Goal: Task Accomplishment & Management: Complete application form

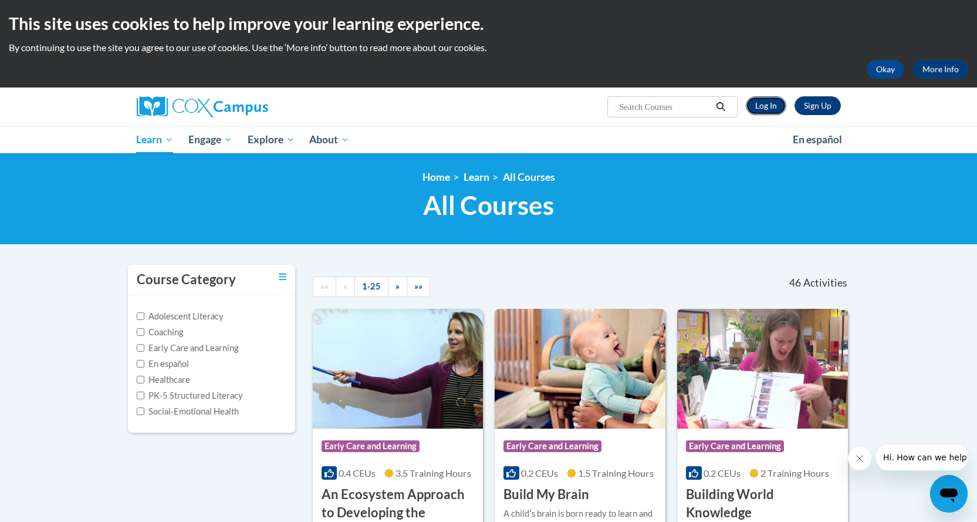
click at [773, 107] on link "Log In" at bounding box center [766, 105] width 40 height 19
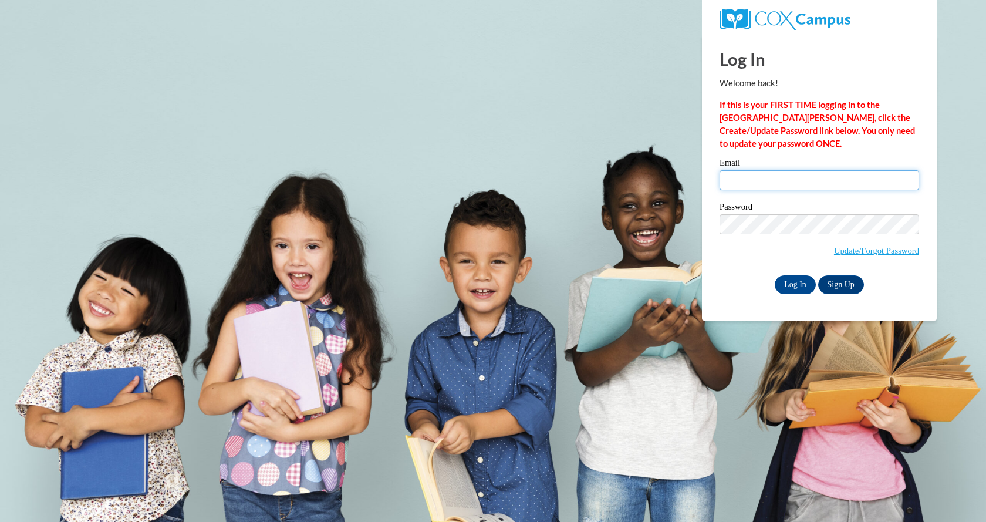
click at [770, 185] on input "Email" at bounding box center [818, 180] width 199 height 20
type input "[EMAIL_ADDRESS][DOMAIN_NAME]"
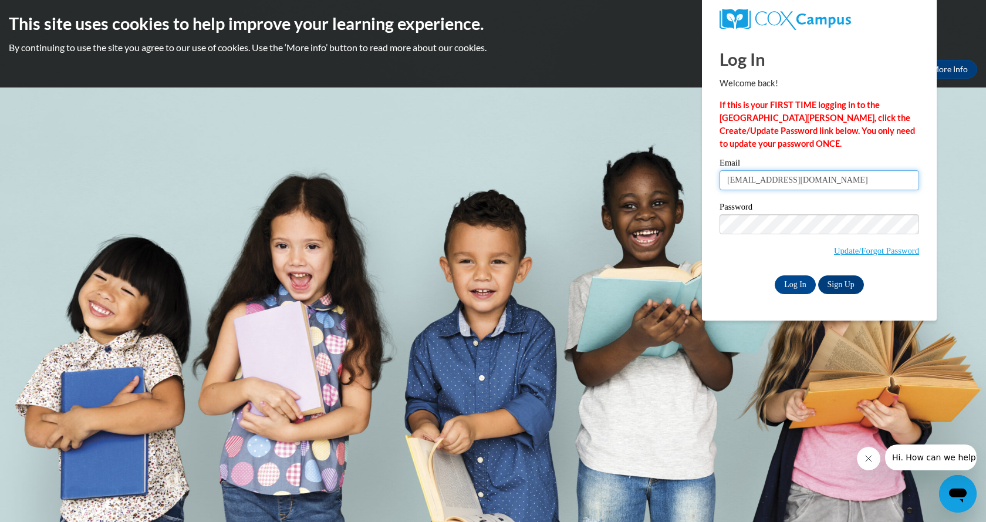
click at [768, 181] on input "[EMAIL_ADDRESS][DOMAIN_NAME]" at bounding box center [818, 180] width 199 height 20
type input "[EMAIL_ADDRESS][DOMAIN_NAME]"
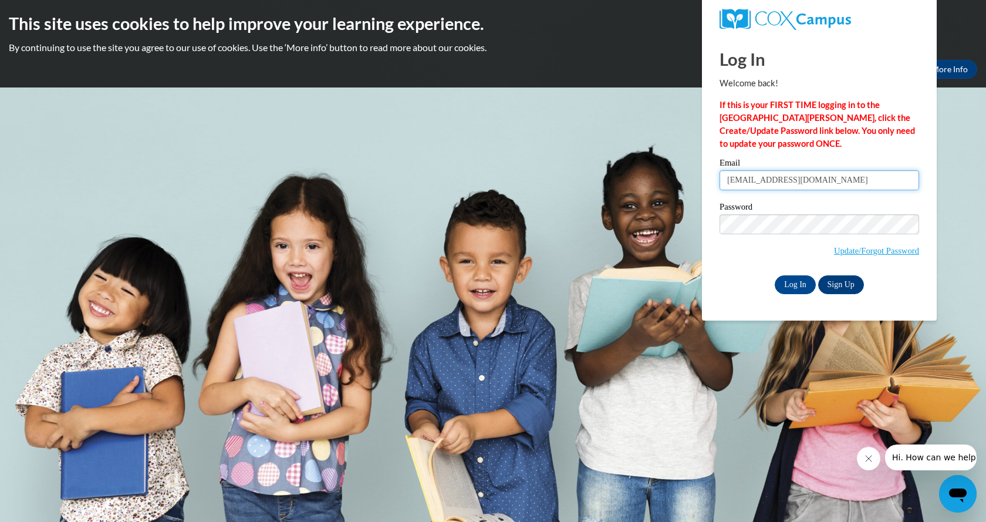
click at [770, 174] on input "[EMAIL_ADDRESS][DOMAIN_NAME]" at bounding box center [818, 180] width 199 height 20
click at [770, 174] on input "shellyhenderson@lowndes.k12.ga.us" at bounding box center [818, 180] width 199 height 20
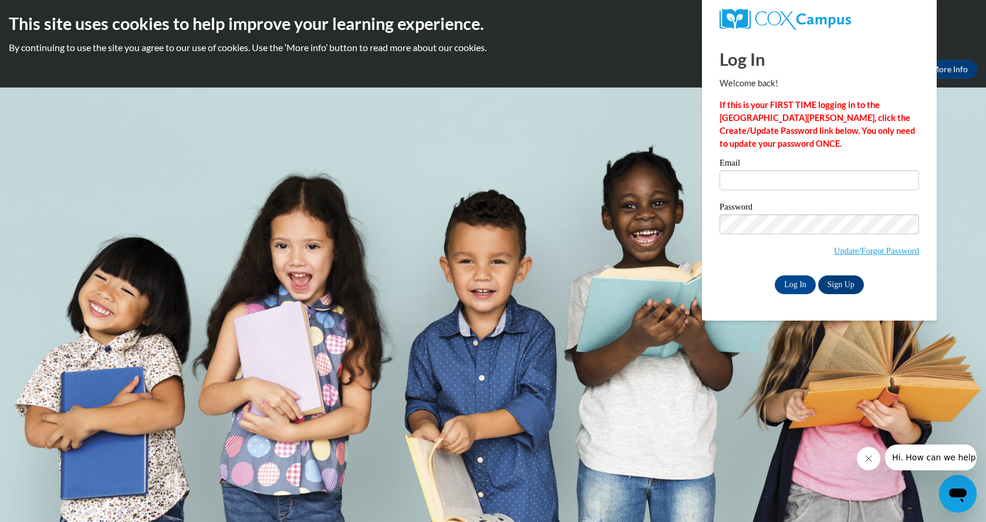
click at [632, 270] on body "This site uses cookies to help improve your learning experience. By continuing …" at bounding box center [493, 261] width 986 height 522
click at [891, 244] on span "Update/Forgot Password" at bounding box center [876, 250] width 85 height 13
click at [890, 248] on link "Update/Forgot Password" at bounding box center [876, 250] width 85 height 9
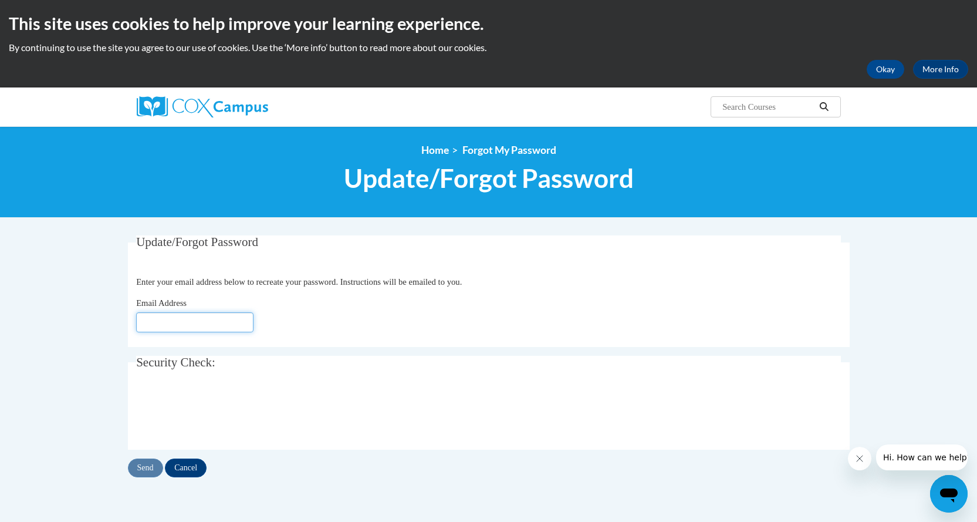
click at [210, 326] on input "Email Address" at bounding box center [194, 322] width 117 height 20
type input "[EMAIL_ADDRESS][DOMAIN_NAME]"
click at [188, 469] on input "Cancel" at bounding box center [186, 467] width 42 height 19
drag, startPoint x: 188, startPoint y: 469, endPoint x: 104, endPoint y: 484, distance: 85.9
click at [104, 484] on body "This site uses cookies to help improve your learning experience. By continuing …" at bounding box center [488, 382] width 977 height 764
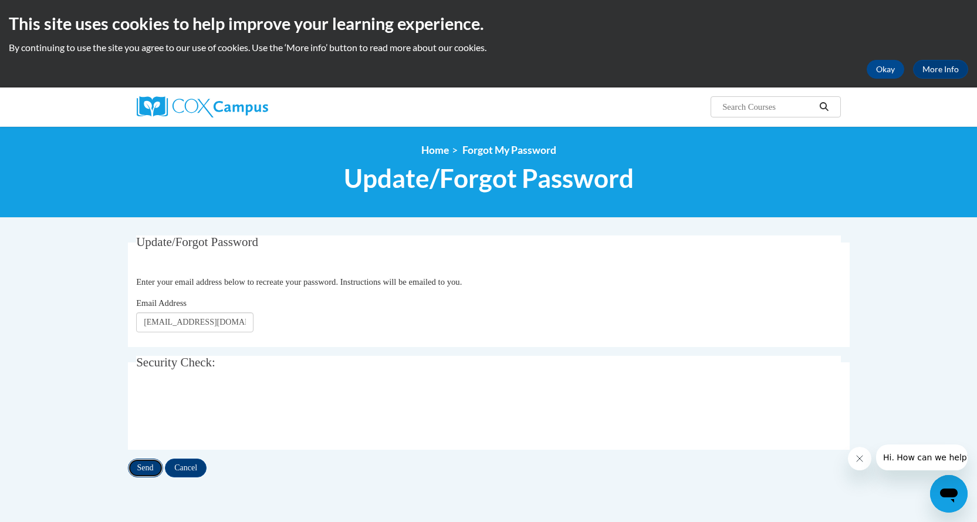
click at [144, 465] on input "Send" at bounding box center [145, 467] width 35 height 19
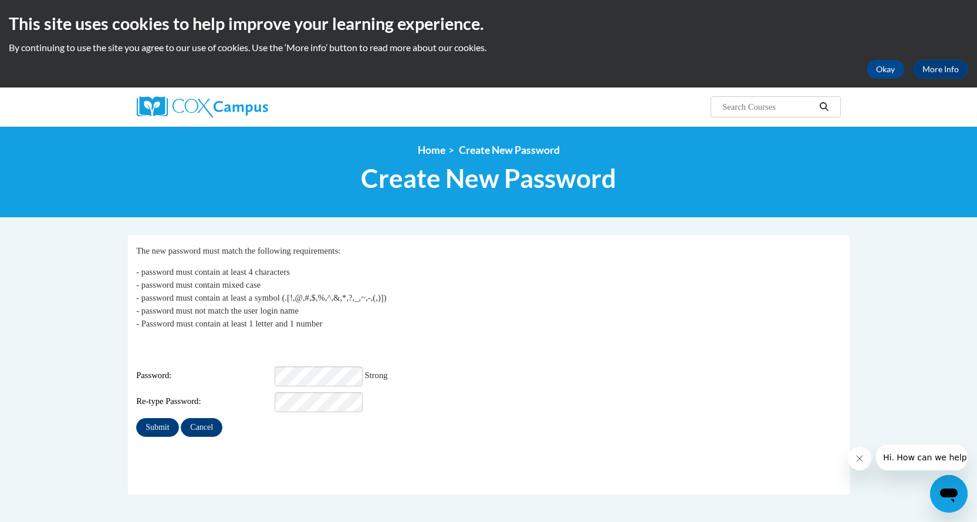
click at [487, 377] on div "Password: Strong" at bounding box center [488, 376] width 705 height 20
click at [166, 418] on input "Submit" at bounding box center [157, 427] width 42 height 19
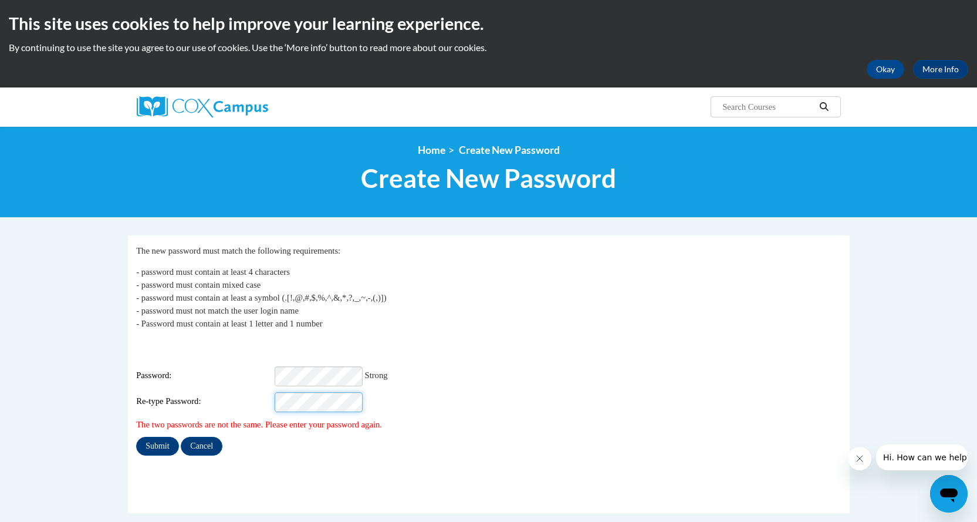
click at [136, 437] on input "Submit" at bounding box center [157, 446] width 42 height 19
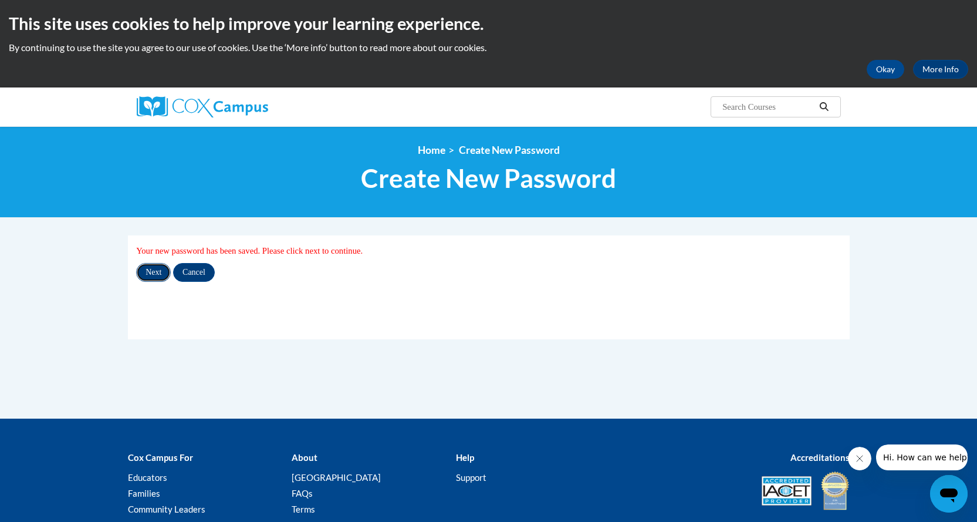
click at [148, 268] on input "Next" at bounding box center [153, 272] width 35 height 19
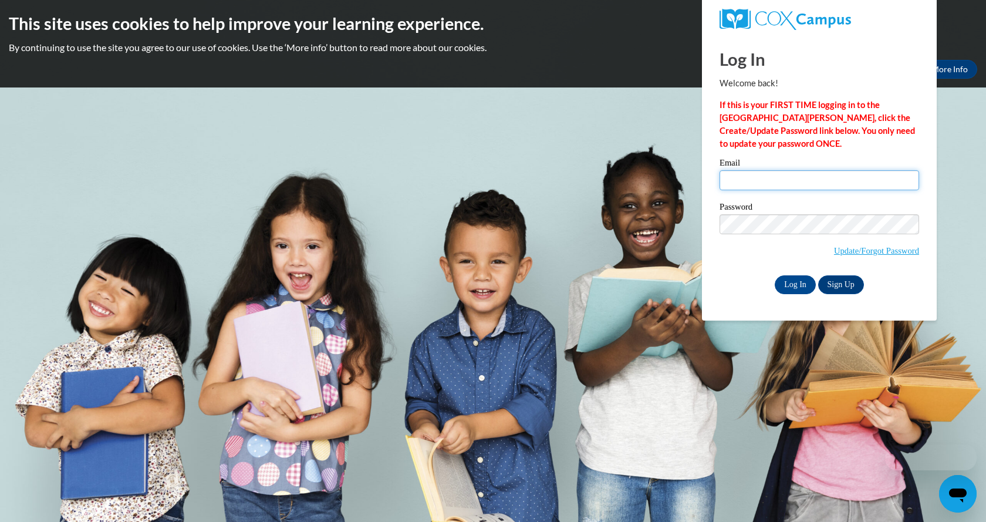
type input "[EMAIL_ADDRESS][DOMAIN_NAME]"
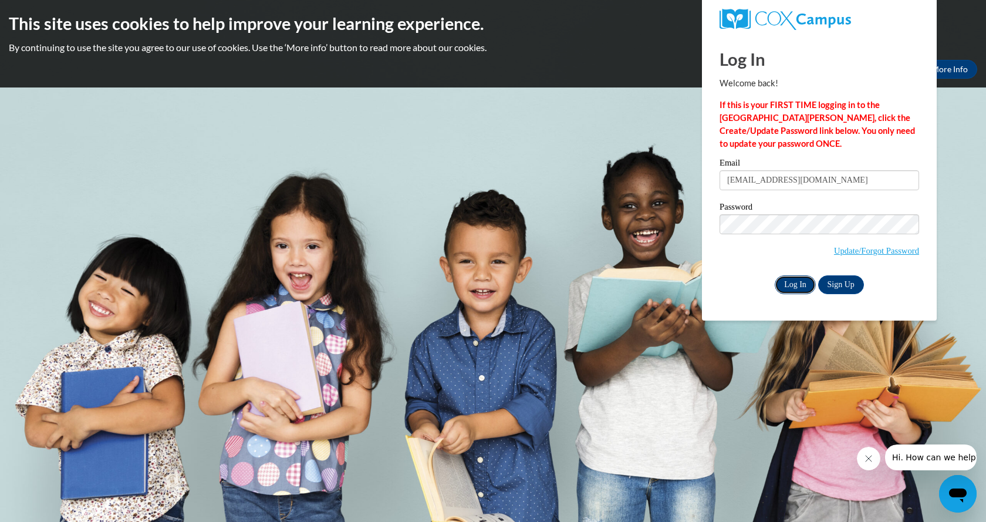
click at [795, 282] on input "Log In" at bounding box center [795, 284] width 41 height 19
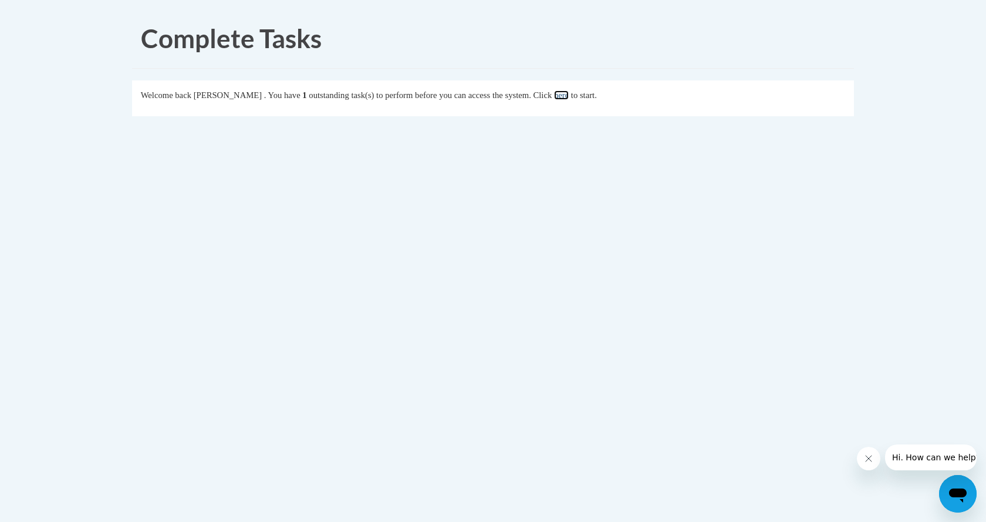
click at [569, 96] on link "here" at bounding box center [561, 94] width 15 height 9
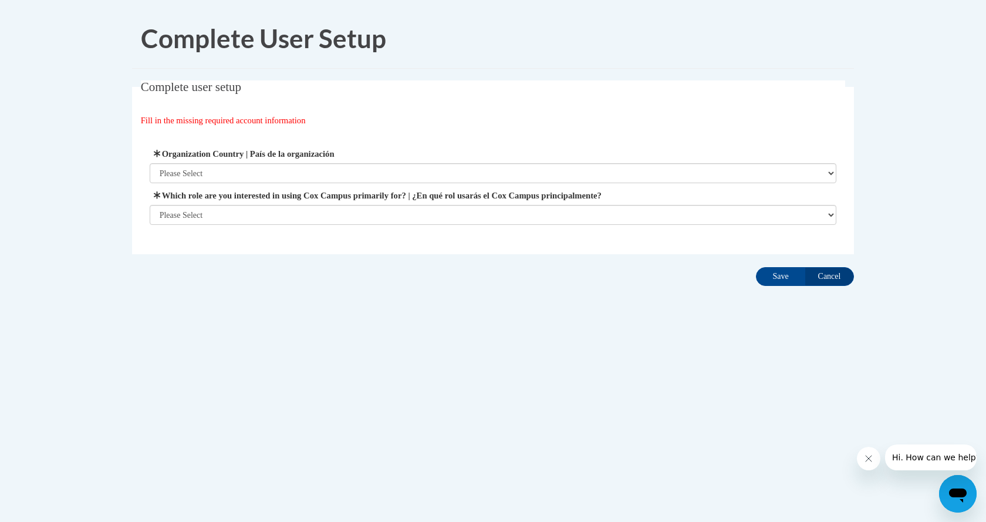
click at [437, 161] on span "Organization Country | País de la organización Please Select United States | Es…" at bounding box center [493, 165] width 687 height 36
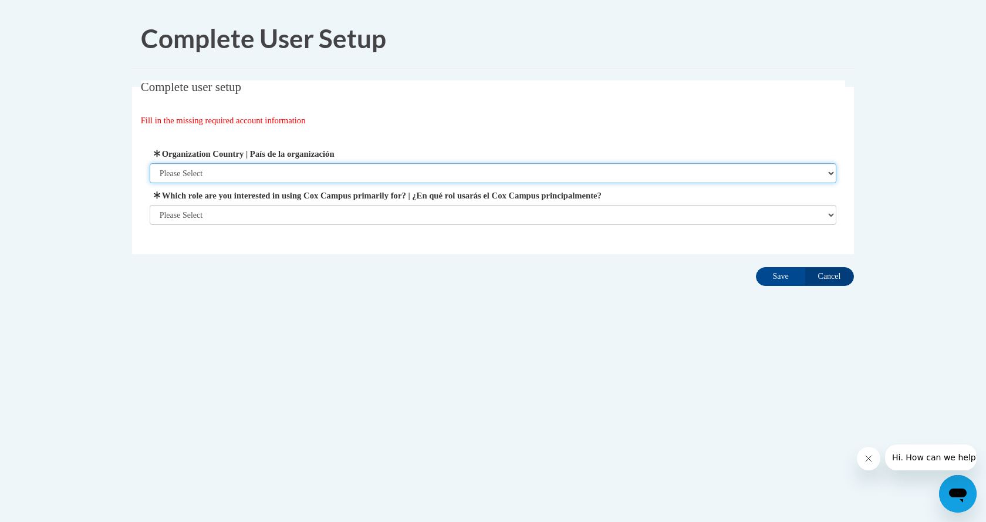
click at [441, 172] on select "Please Select United States | Estados Unidos Outside of the United States | Fue…" at bounding box center [493, 173] width 687 height 20
select select "ad49bcad-a171-4b2e-b99c-48b446064914"
click at [150, 163] on select "Please Select United States | Estados Unidos Outside of the United States | Fue…" at bounding box center [493, 173] width 687 height 20
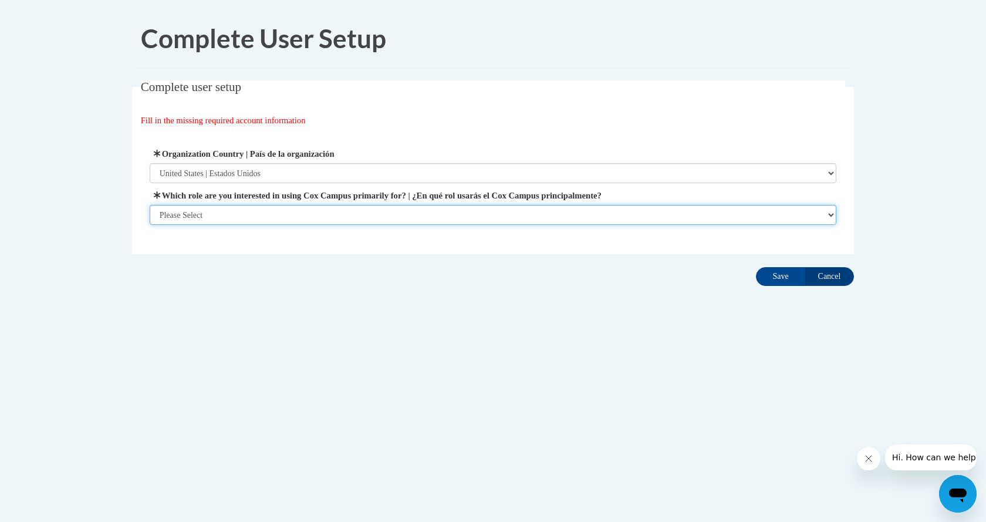
click at [436, 212] on select "Please Select College/University | Colegio/Universidad Community/Nonprofit Part…" at bounding box center [493, 215] width 687 height 20
select select "fbf2d438-af2f-41f8-98f1-81c410e29de3"
click at [150, 225] on select "Please Select College/University | Colegio/Universidad Community/Nonprofit Part…" at bounding box center [493, 215] width 687 height 20
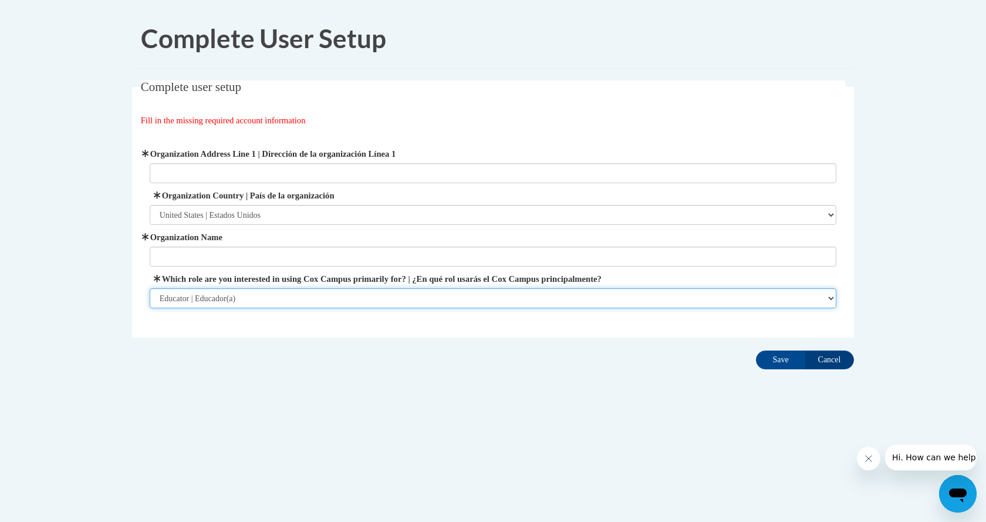
click at [408, 294] on select "Please Select College/University | Colegio/Universidad Community/Nonprofit Part…" at bounding box center [493, 298] width 687 height 20
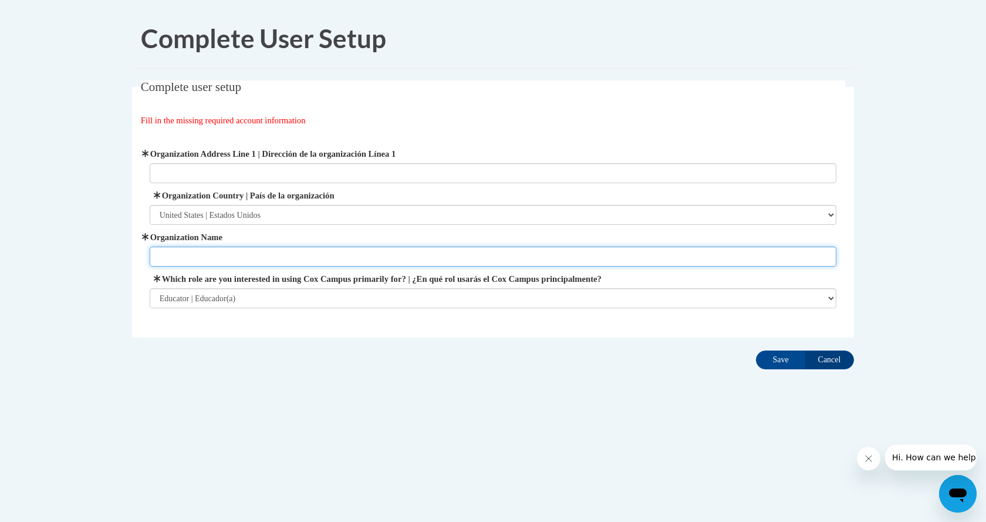
click at [397, 260] on input "Organization Name" at bounding box center [493, 256] width 687 height 20
type input "l"
type input "Lowndes County Schools"
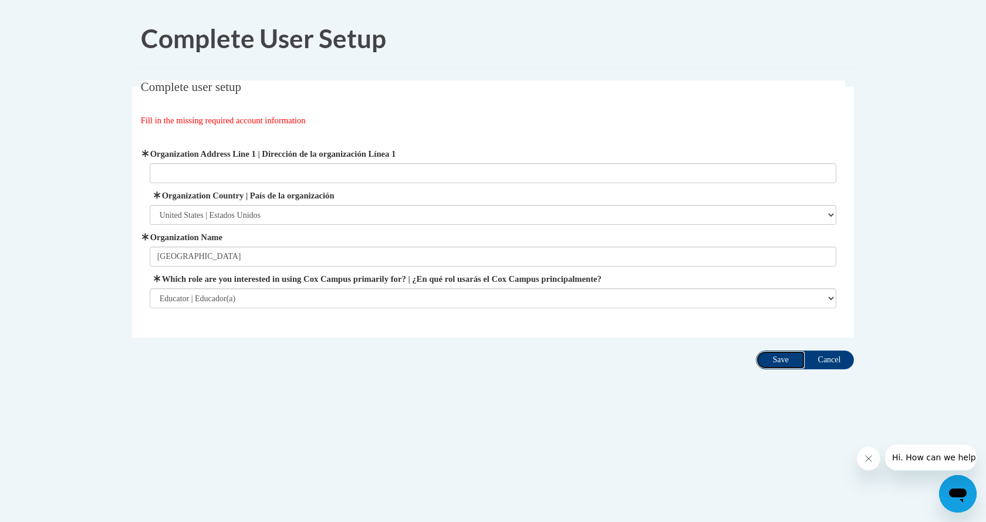
drag, startPoint x: 780, startPoint y: 357, endPoint x: 675, endPoint y: 377, distance: 106.8
click at [780, 357] on input "Save" at bounding box center [780, 359] width 49 height 19
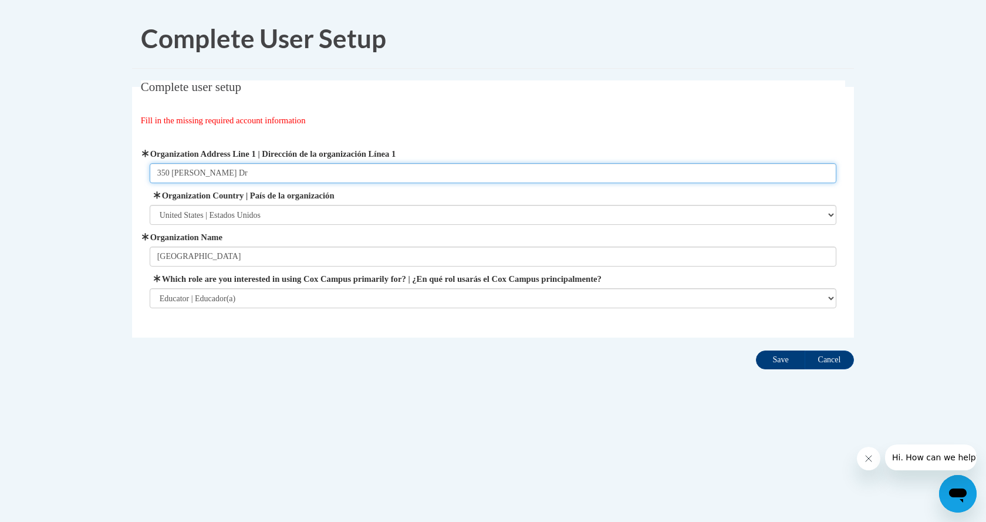
type input "350 Claudia Dr"
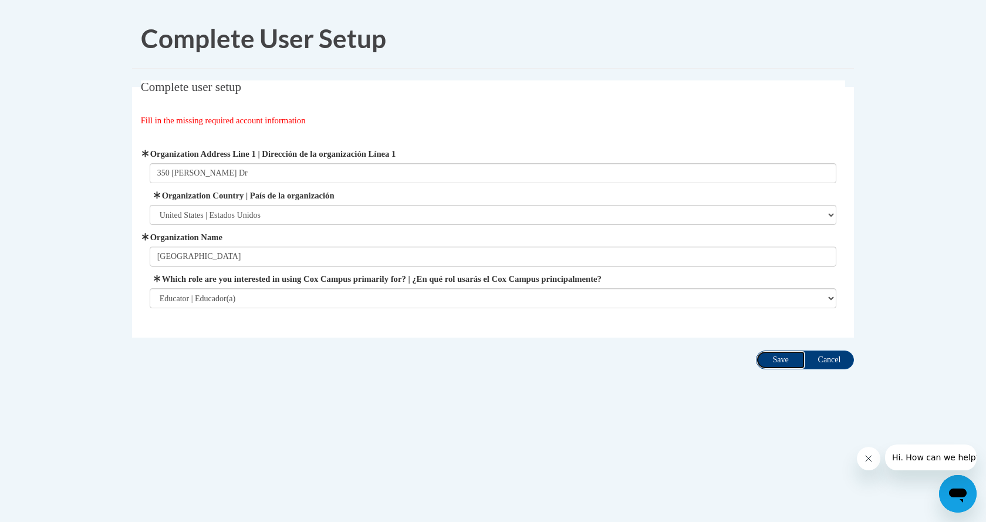
click at [771, 363] on input "Save" at bounding box center [780, 359] width 49 height 19
